Goal: Task Accomplishment & Management: Manage account settings

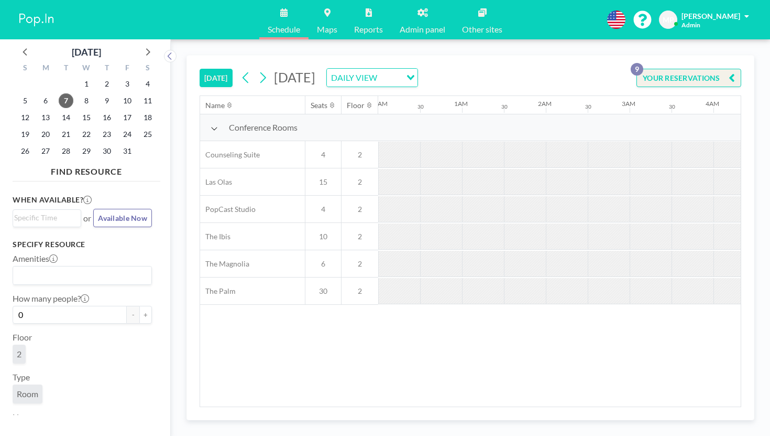
scroll to position [0, 1022]
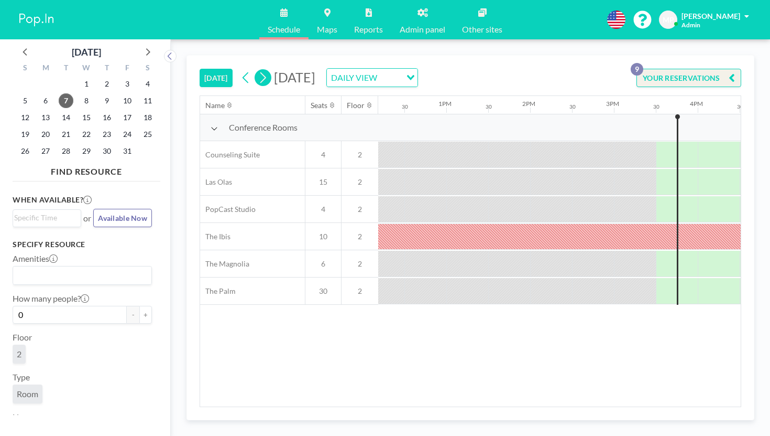
click at [255, 69] on button at bounding box center [263, 77] width 17 height 17
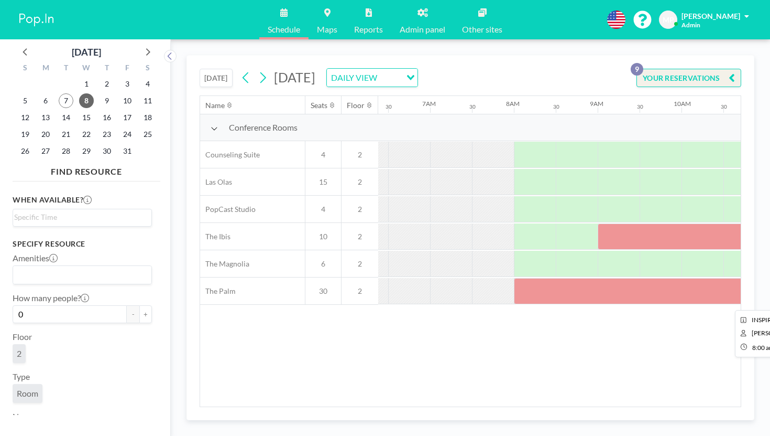
scroll to position [0, 545]
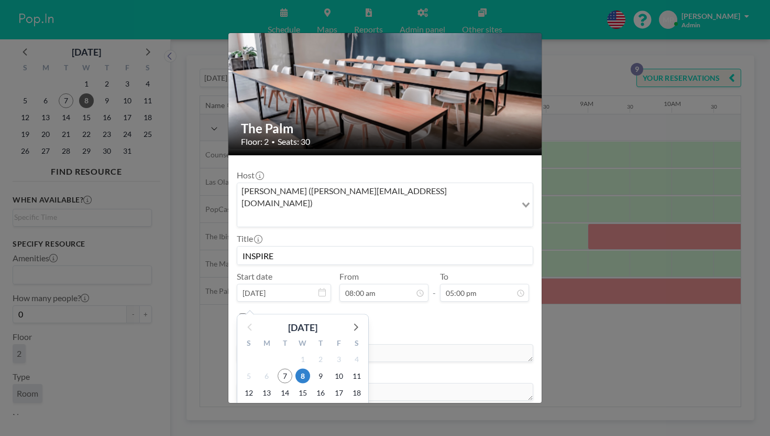
click at [319, 284] on input "[DATE]" at bounding box center [284, 293] width 94 height 18
click at [310, 401] on span "22" at bounding box center [303, 408] width 15 height 15
type input "[DATE]"
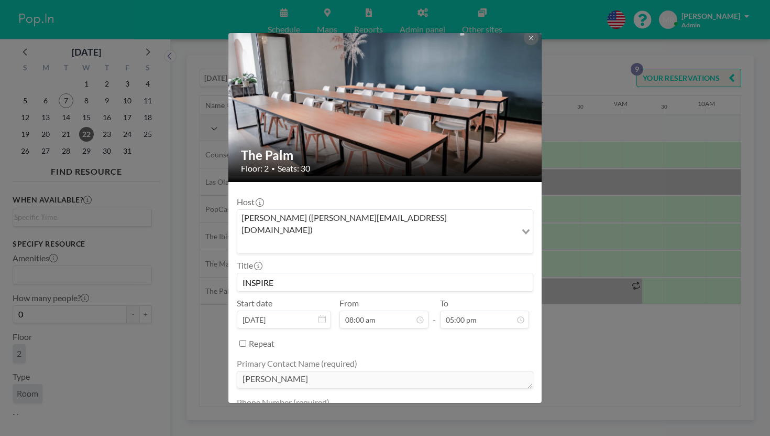
scroll to position [34, 0]
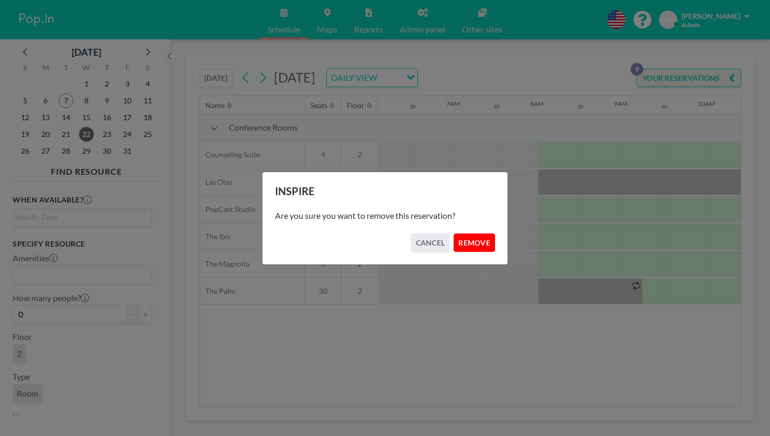
click at [457, 242] on button "REMOVE" at bounding box center [474, 242] width 41 height 18
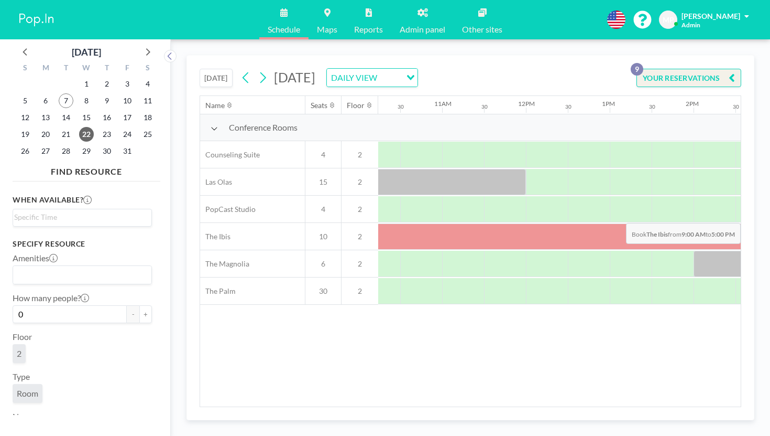
scroll to position [0, 920]
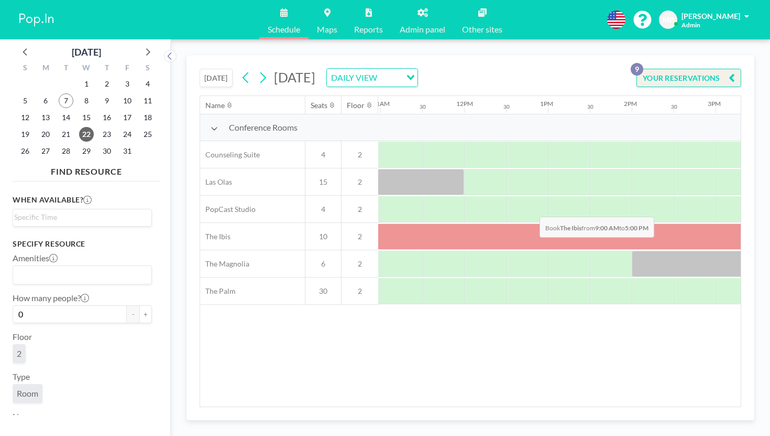
drag, startPoint x: 423, startPoint y: 190, endPoint x: 527, endPoint y: 192, distance: 103.8
click at [527, 223] on div at bounding box center [548, 236] width 671 height 26
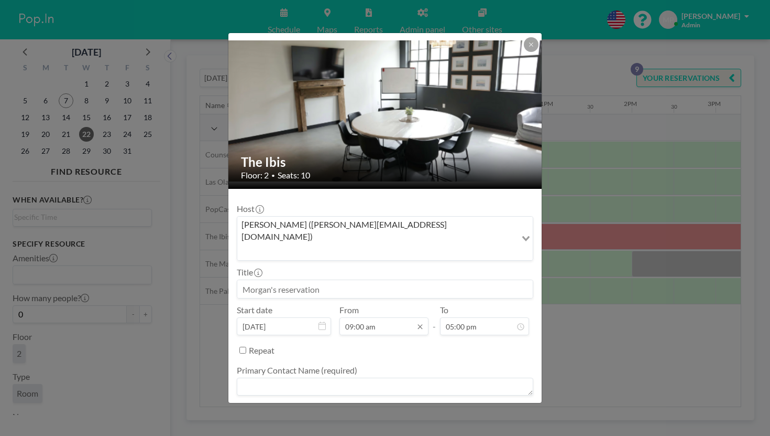
scroll to position [301, 0]
click at [382, 317] on input "09:00 am" at bounding box center [384, 326] width 89 height 18
click at [389, 317] on input "09:00 am" at bounding box center [384, 326] width 89 height 18
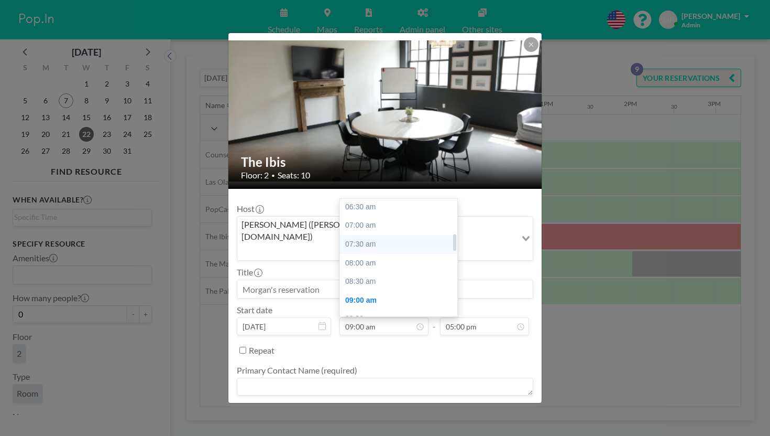
scroll to position [243, 0]
click at [381, 254] on div "08:00 am" at bounding box center [398, 263] width 117 height 19
type input "08:00 am"
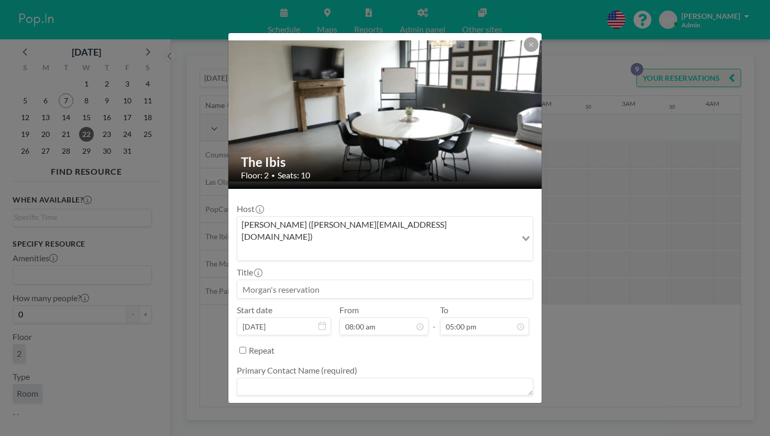
scroll to position [268, 0]
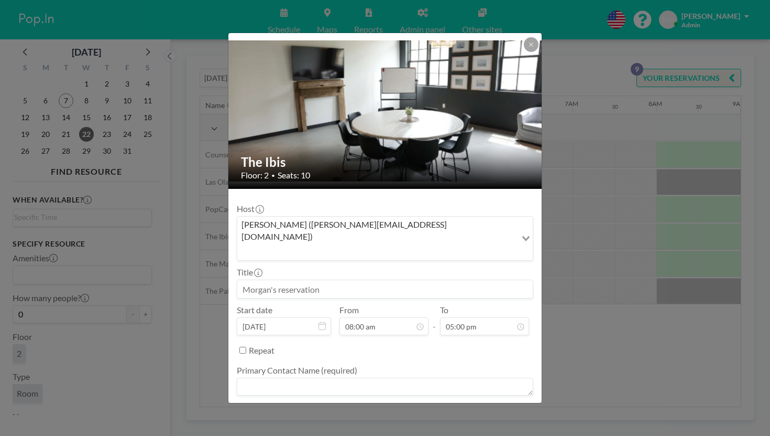
click at [355, 377] on textarea at bounding box center [385, 386] width 297 height 18
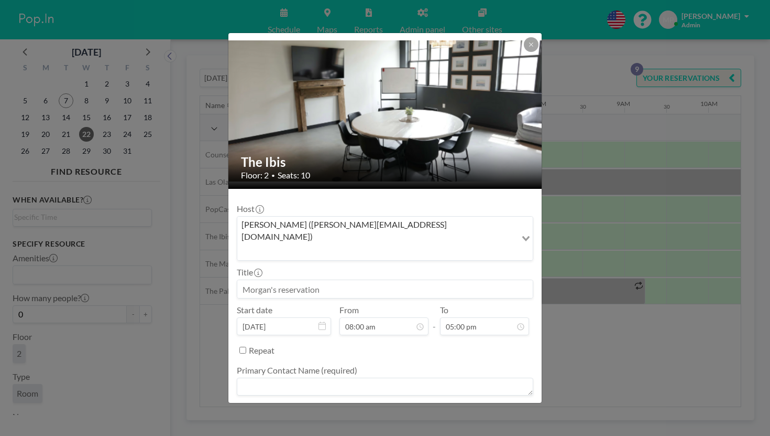
scroll to position [0, 511]
type textarea "[PERSON_NAME]"
click at [326, 280] on input at bounding box center [385, 289] width 296 height 18
type input "INSPIRE"
click at [439, 416] on textarea at bounding box center [385, 425] width 297 height 18
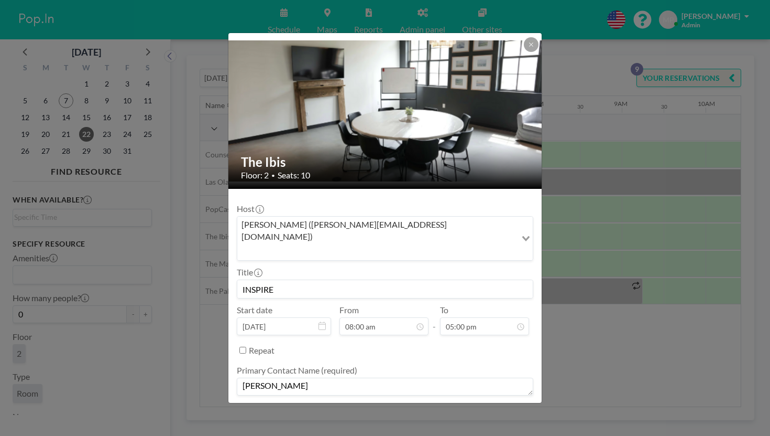
type textarea "-"
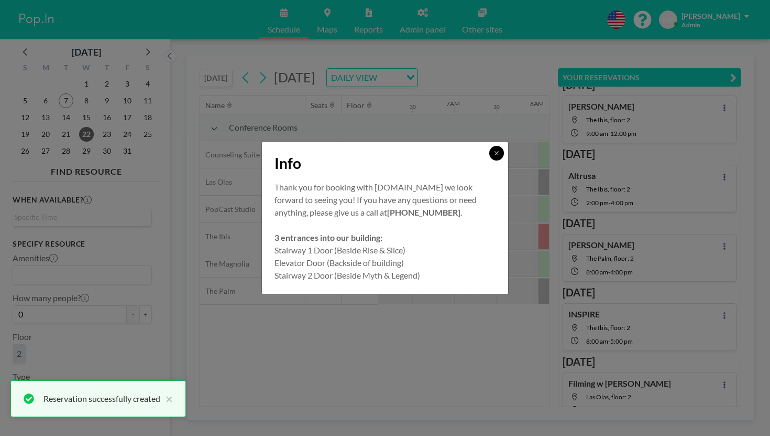
scroll to position [88, 0]
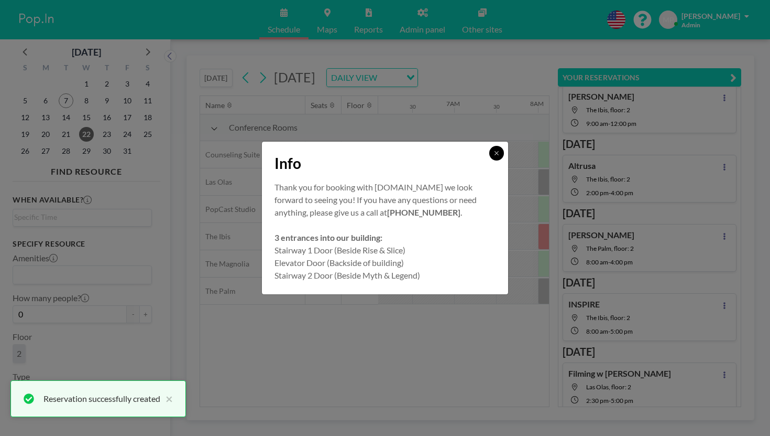
click at [478, 157] on div "Info" at bounding box center [385, 161] width 246 height 39
click at [490, 160] on button at bounding box center [497, 153] width 15 height 15
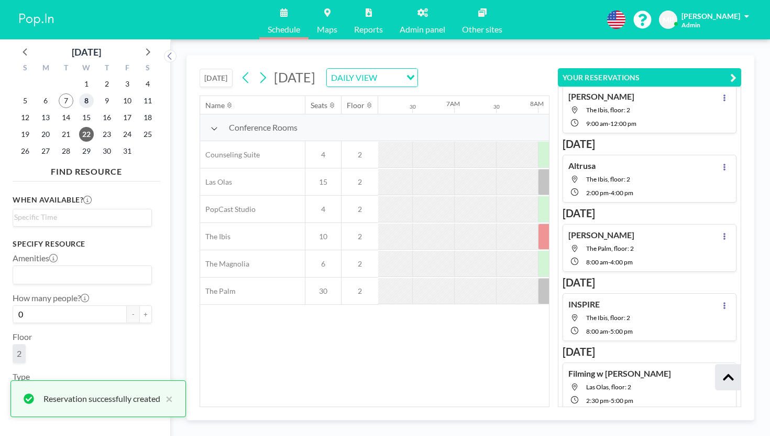
click at [79, 93] on span "8" at bounding box center [86, 100] width 15 height 15
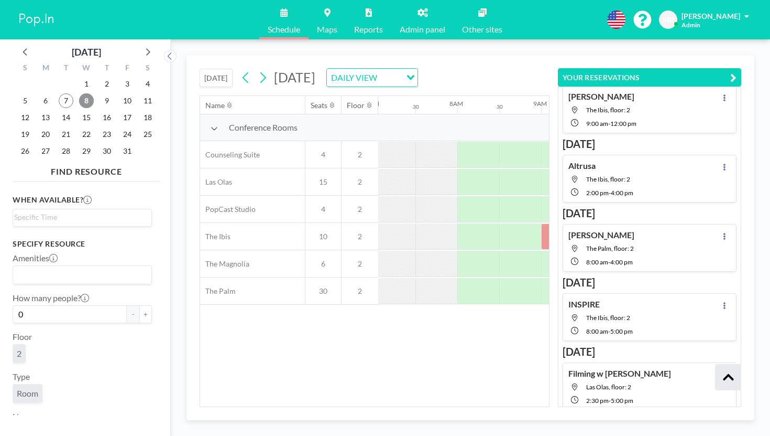
scroll to position [0, 600]
click at [737, 71] on icon "button" at bounding box center [734, 77] width 6 height 13
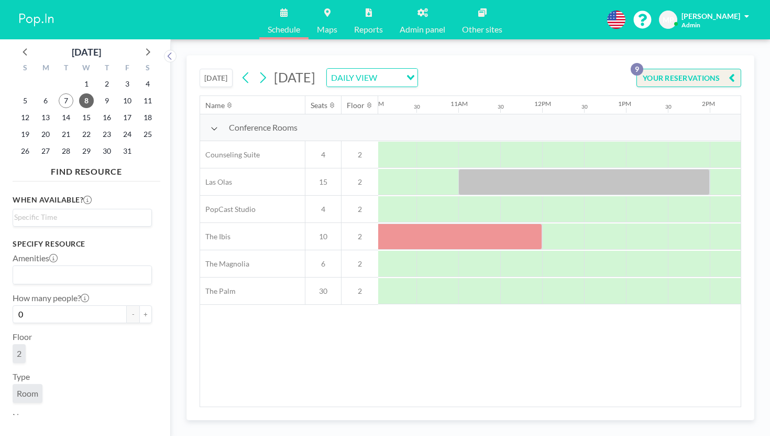
scroll to position [0, 846]
click at [258, 70] on icon at bounding box center [263, 78] width 10 height 16
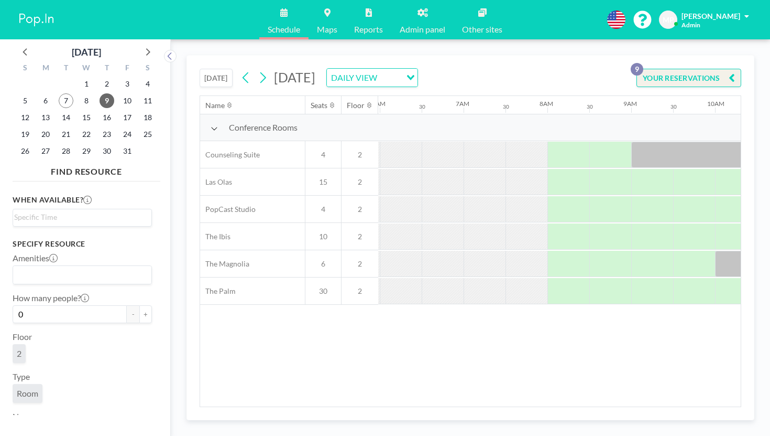
scroll to position [0, 511]
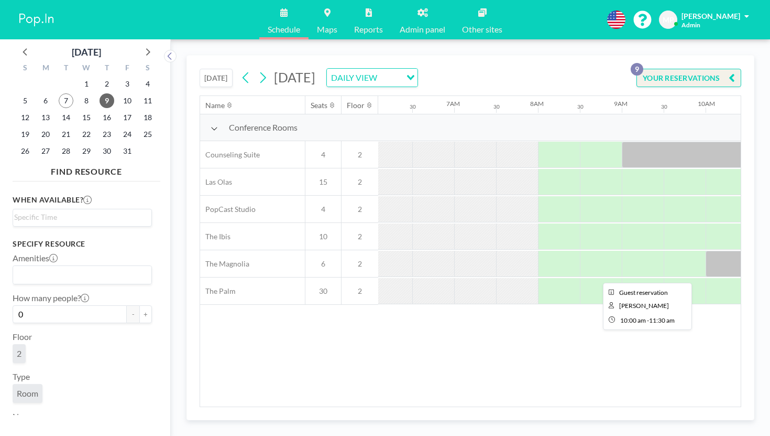
click at [706, 251] on div at bounding box center [769, 264] width 126 height 26
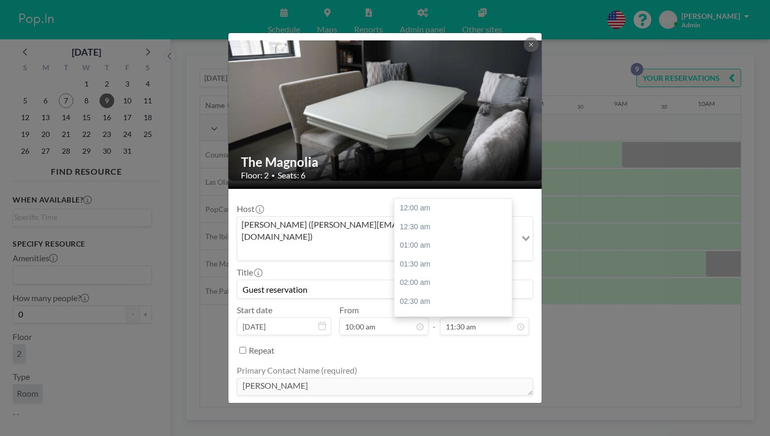
scroll to position [385, 0]
click at [556, 236] on div "The Magnolia Floor: 2 • Seats: 6 Host [PERSON_NAME] ([PERSON_NAME][EMAIL_ADDRES…" at bounding box center [385, 218] width 770 height 436
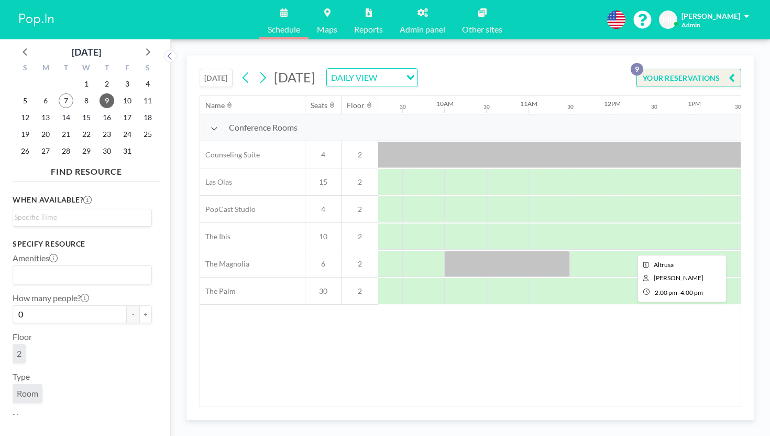
scroll to position [0, 799]
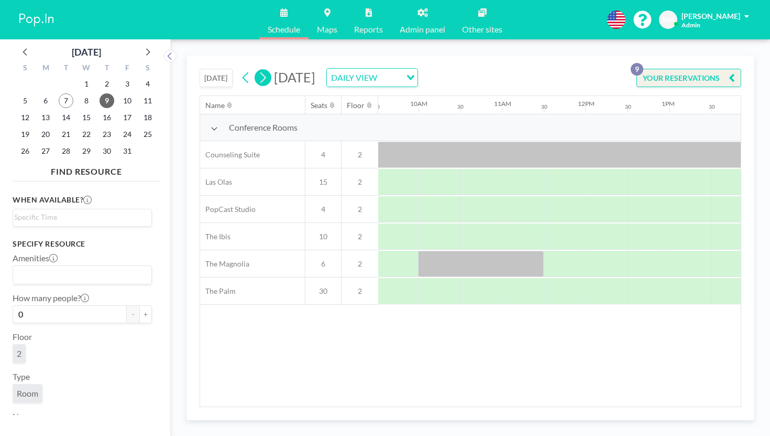
drag, startPoint x: 219, startPoint y: 64, endPoint x: 218, endPoint y: 71, distance: 6.9
click at [258, 70] on icon at bounding box center [263, 78] width 10 height 16
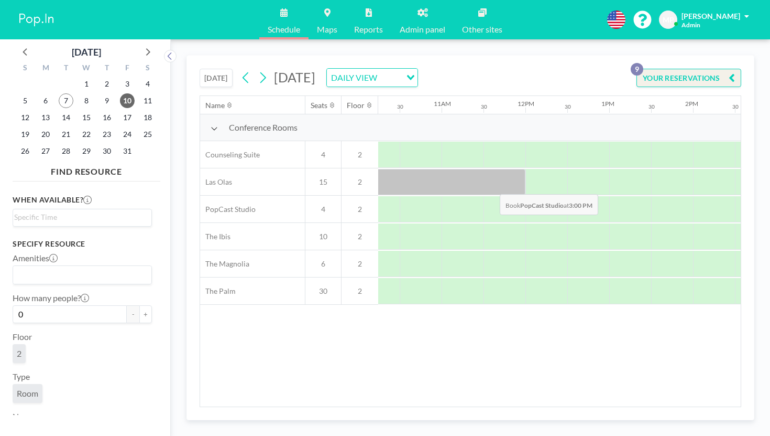
scroll to position [0, 831]
